Goal: Find specific page/section: Find specific page/section

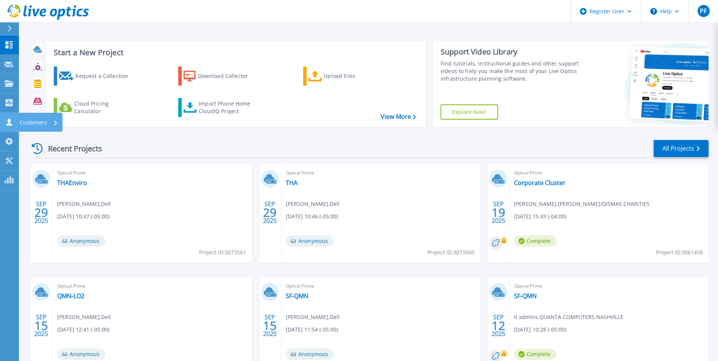
click at [10, 119] on icon at bounding box center [9, 121] width 9 height 7
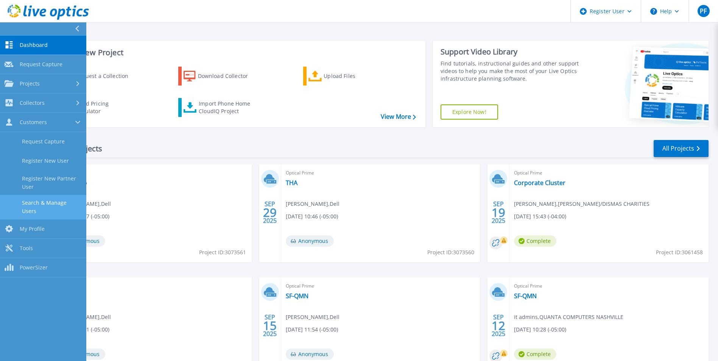
click at [62, 201] on link "Search & Manage Users" at bounding box center [43, 207] width 86 height 24
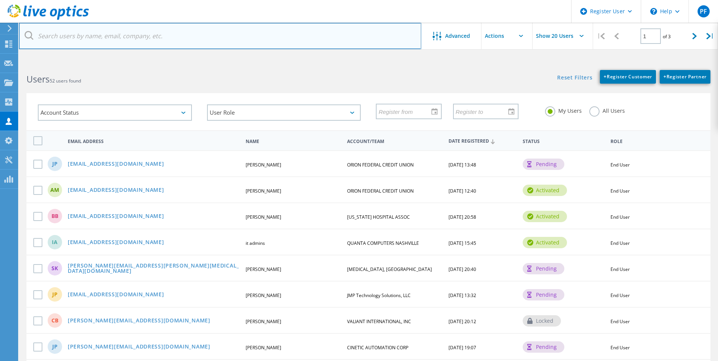
click at [123, 46] on input "text" at bounding box center [220, 36] width 402 height 27
type input "snew@"
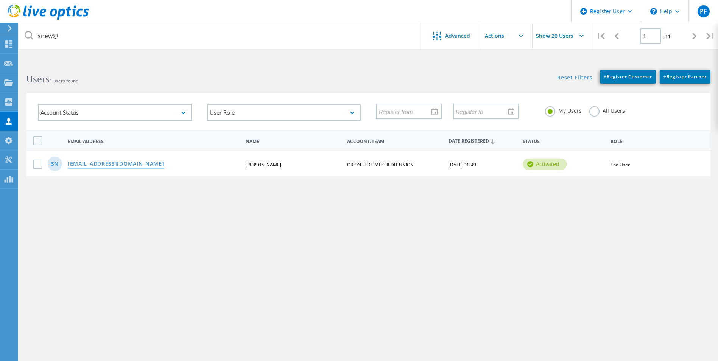
click at [85, 164] on link "[EMAIL_ADDRESS][DOMAIN_NAME]" at bounding box center [116, 164] width 97 height 6
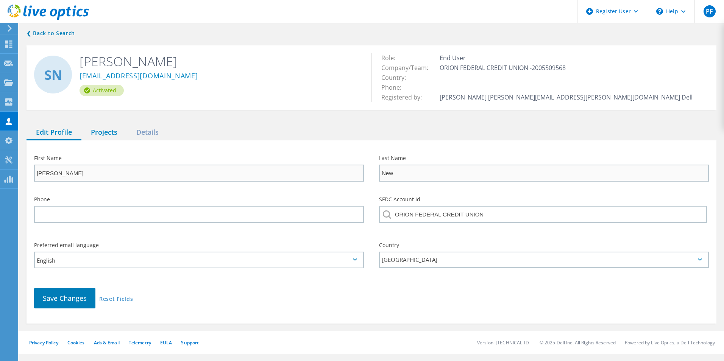
click at [97, 137] on div "Projects" at bounding box center [103, 133] width 45 height 16
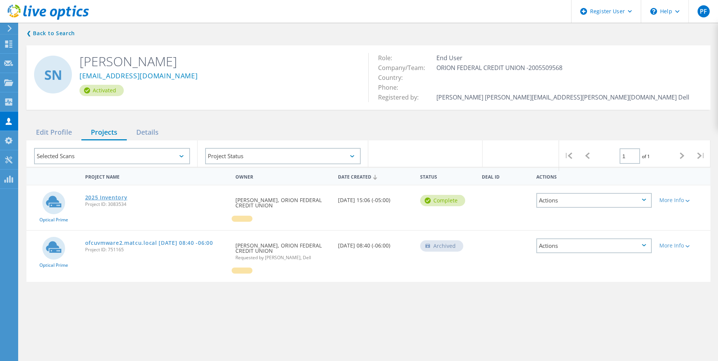
click at [109, 199] on link "2025 Inventory" at bounding box center [106, 197] width 42 height 5
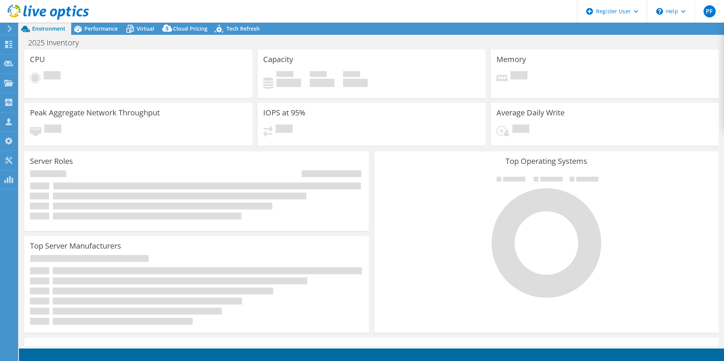
select select "USD"
